Goal: Transaction & Acquisition: Download file/media

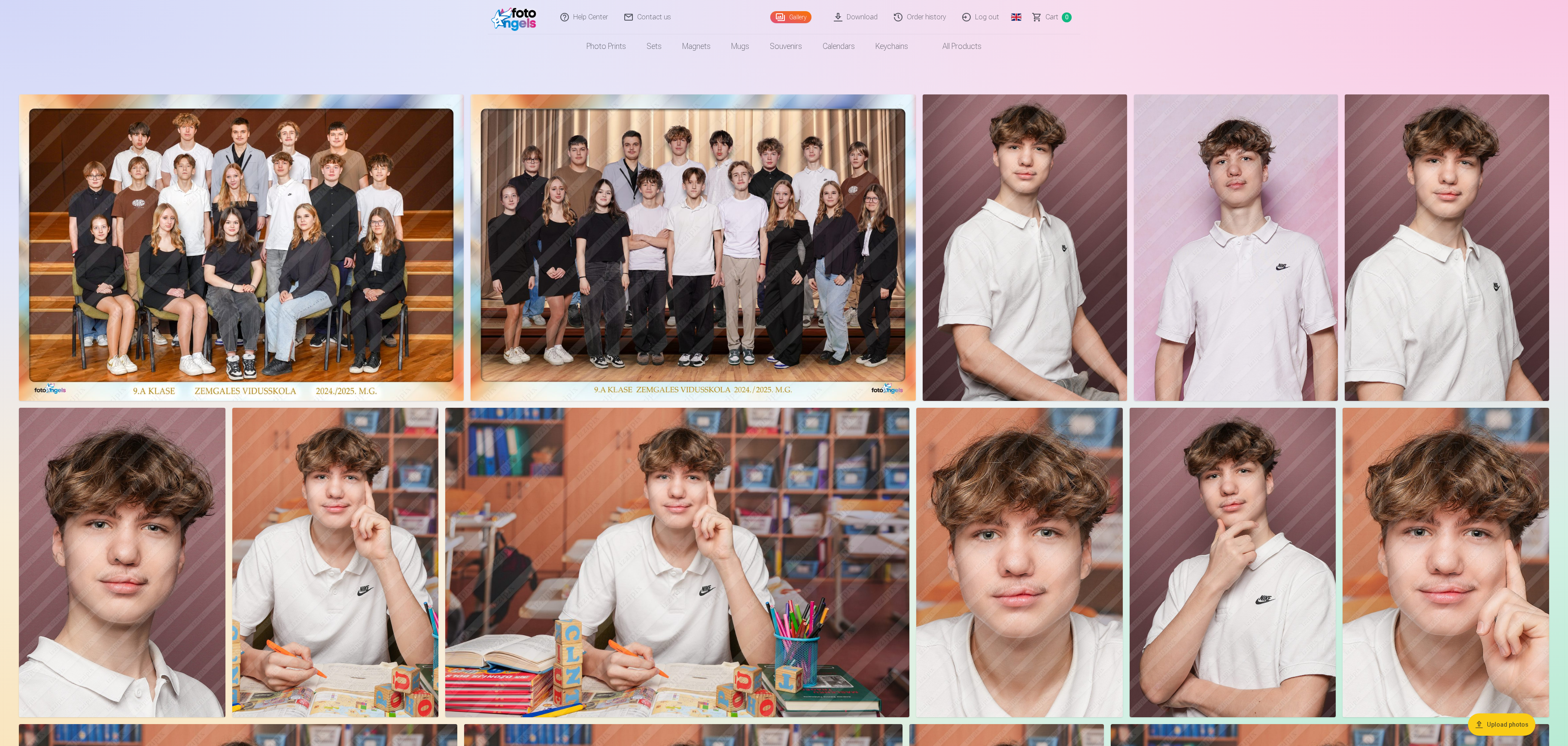
click at [924, 20] on link "Order history" at bounding box center [921, 17] width 68 height 34
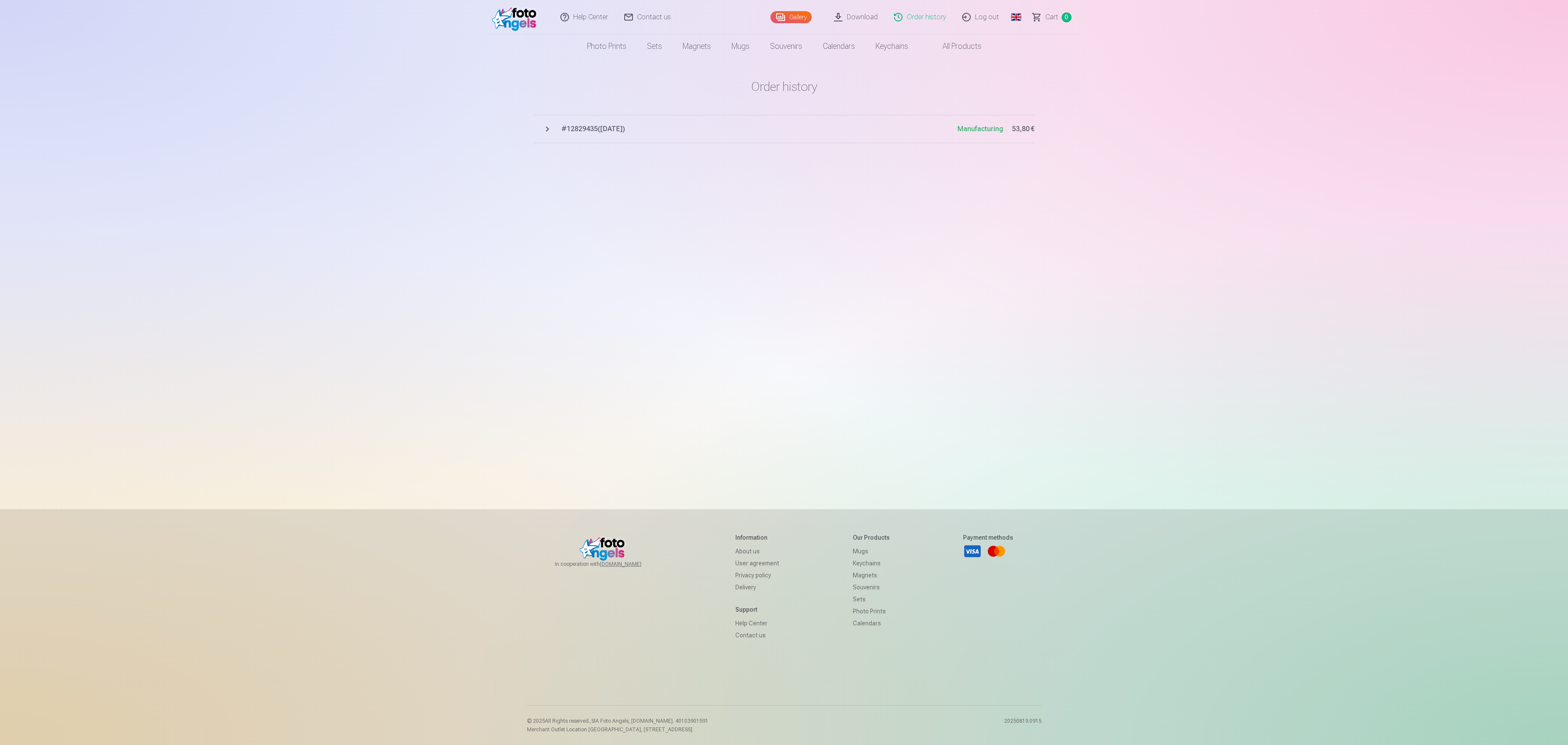
click at [845, 15] on link "Download" at bounding box center [856, 17] width 60 height 34
click at [549, 131] on button "# 12829435 ( [DATE] ) Manufacturing 53,80 €" at bounding box center [784, 129] width 501 height 28
